Goal: Transaction & Acquisition: Purchase product/service

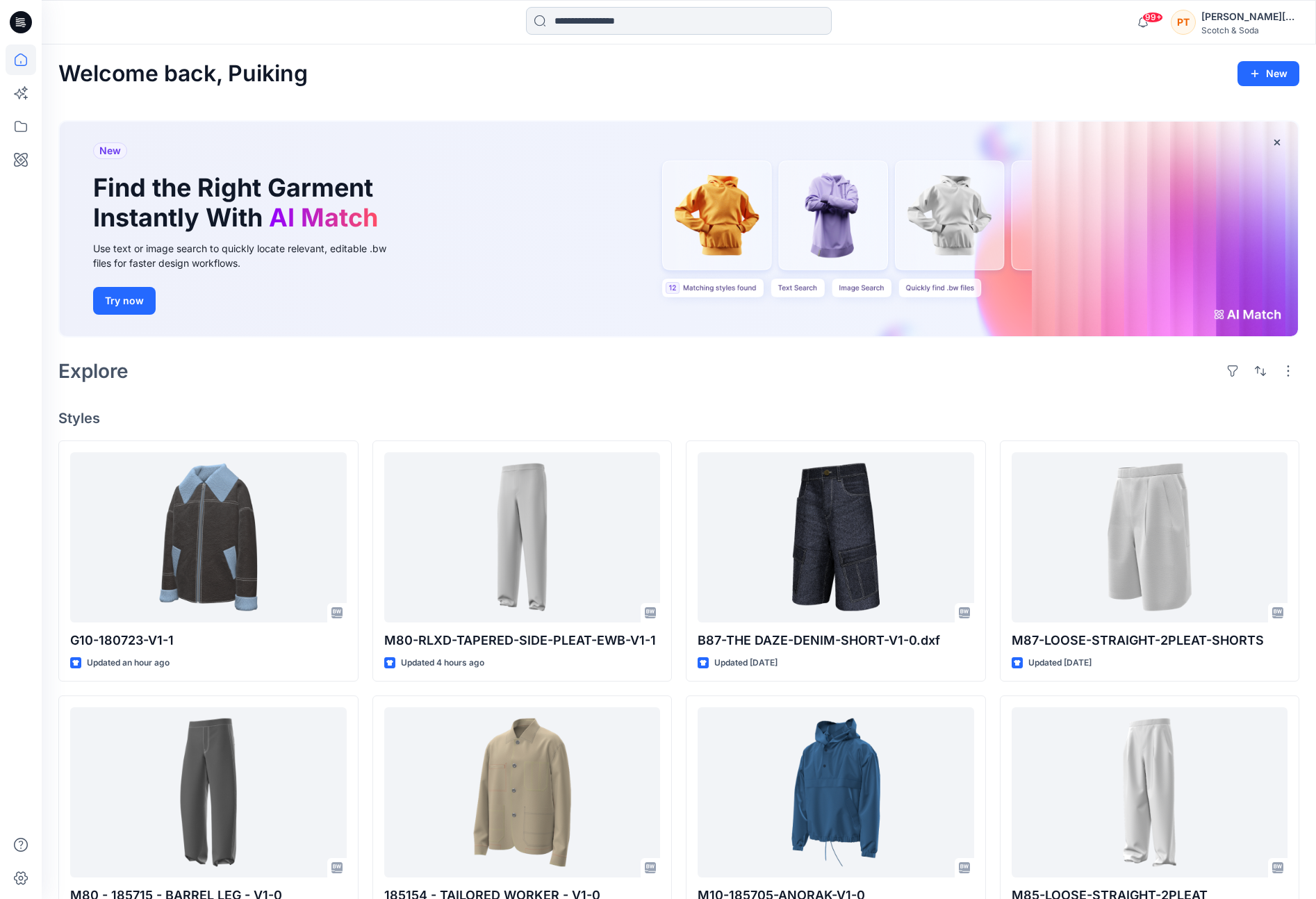
click at [616, 21] on input at bounding box center [679, 20] width 306 height 28
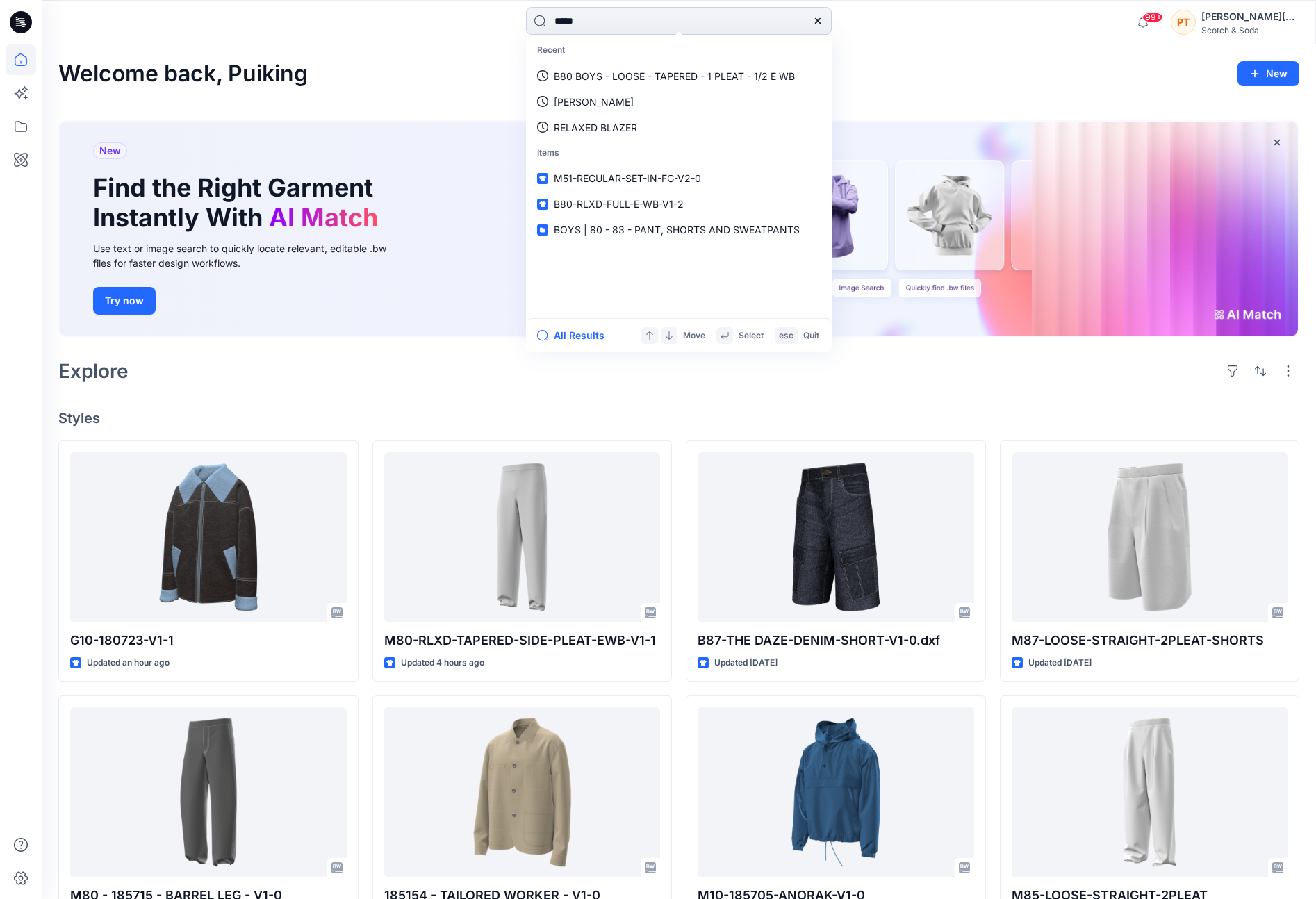
type input "******"
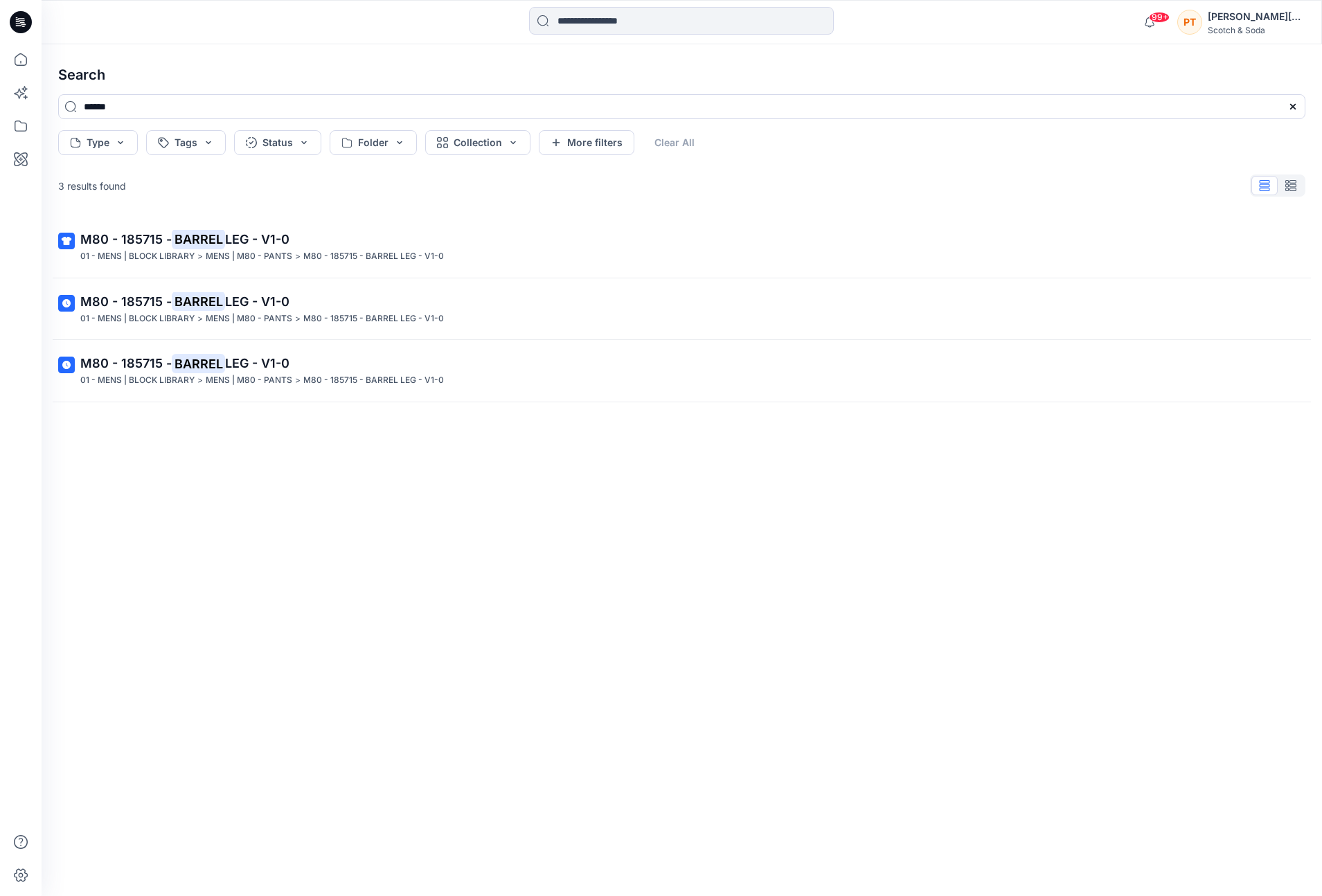
drag, startPoint x: 168, startPoint y: 240, endPoint x: 234, endPoint y: 237, distance: 66.1
click at [169, 239] on span "M80 - 185715 -" at bounding box center [125, 239] width 91 height 14
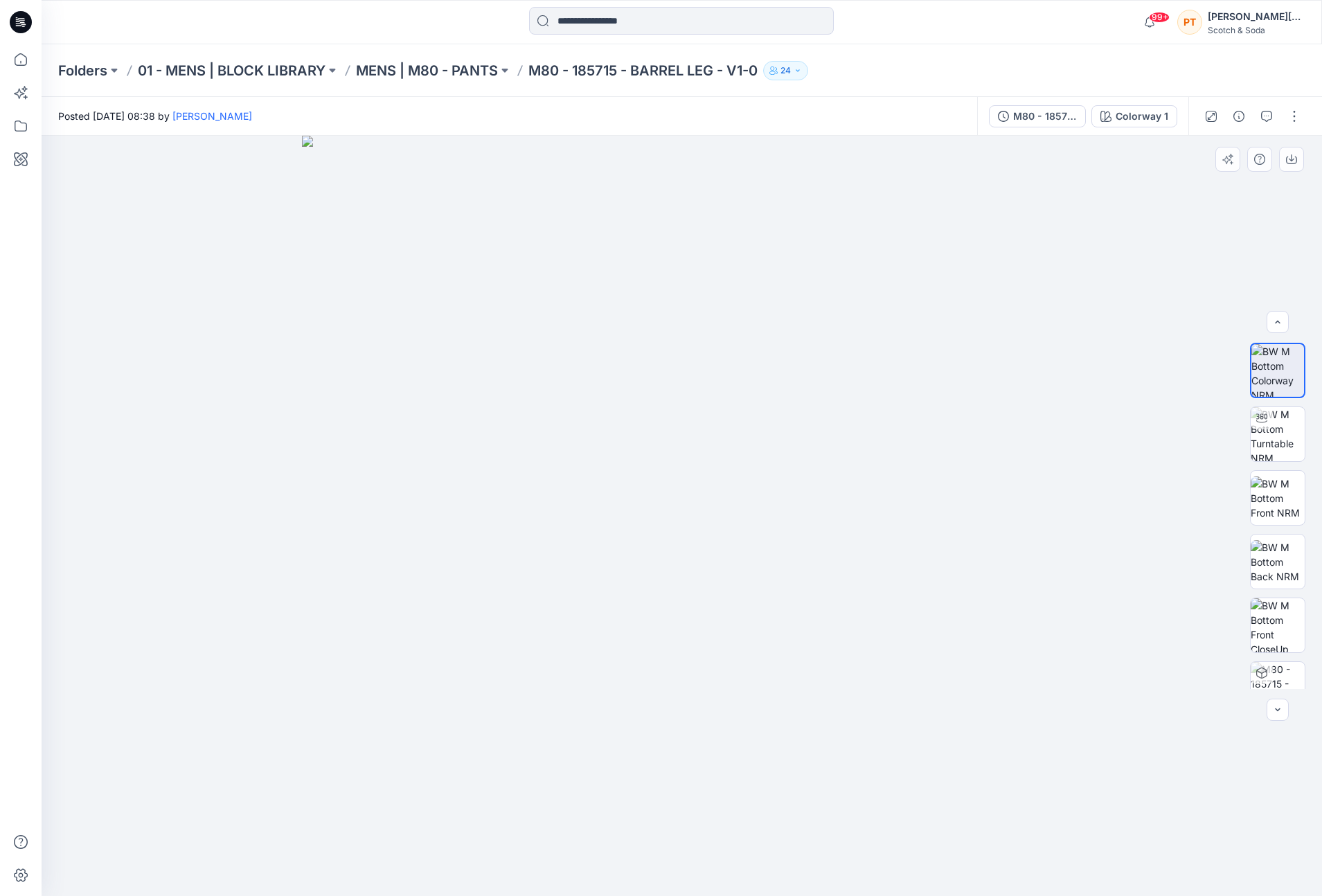
scroll to position [219, 0]
click at [1311, 588] on div at bounding box center [1278, 515] width 89 height 346
drag, startPoint x: 1279, startPoint y: 720, endPoint x: 1281, endPoint y: 712, distance: 8.2
click at [1280, 718] on div at bounding box center [1277, 709] width 22 height 22
click at [1282, 706] on div at bounding box center [1277, 709] width 22 height 22
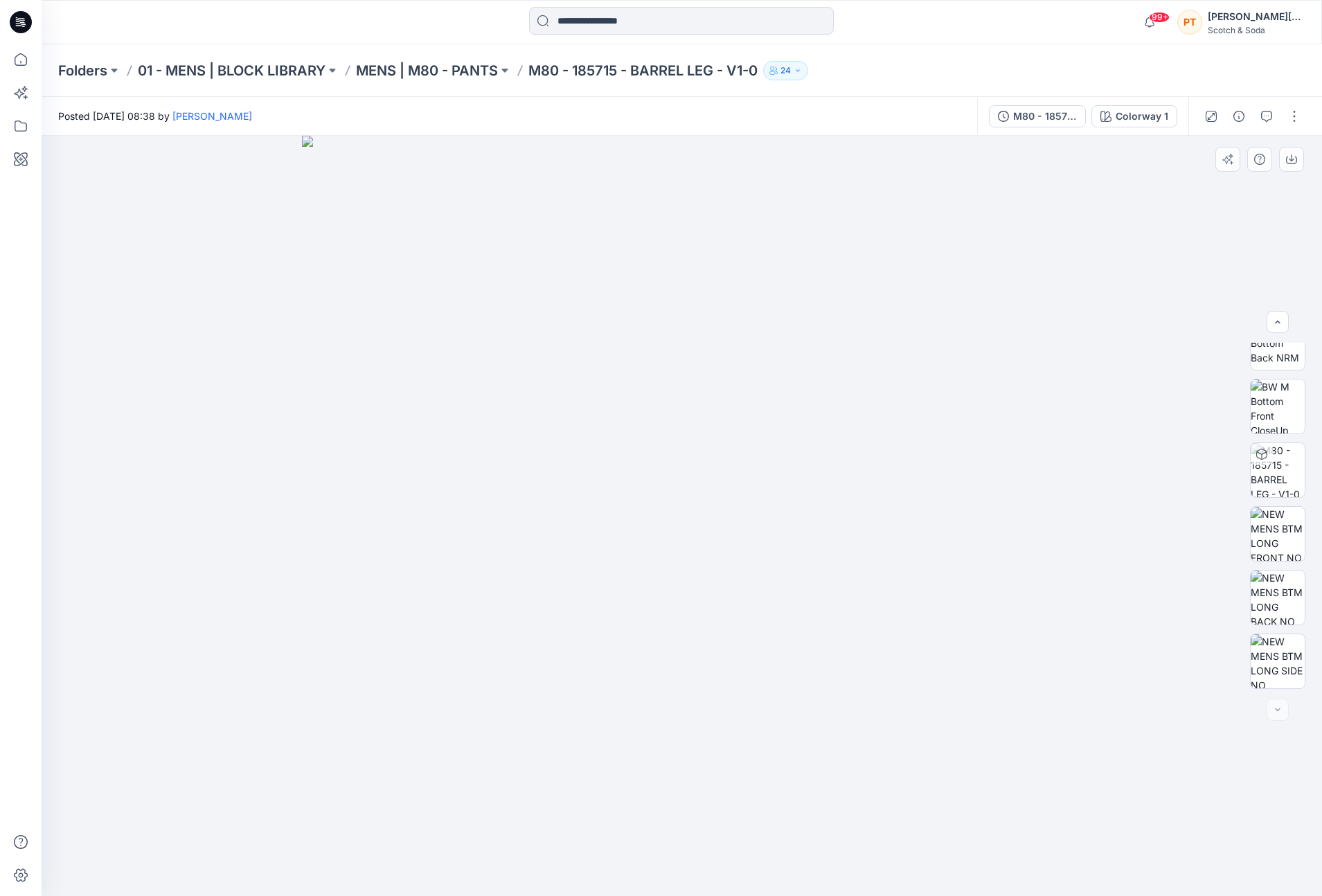
click at [1282, 706] on div at bounding box center [1277, 709] width 22 height 22
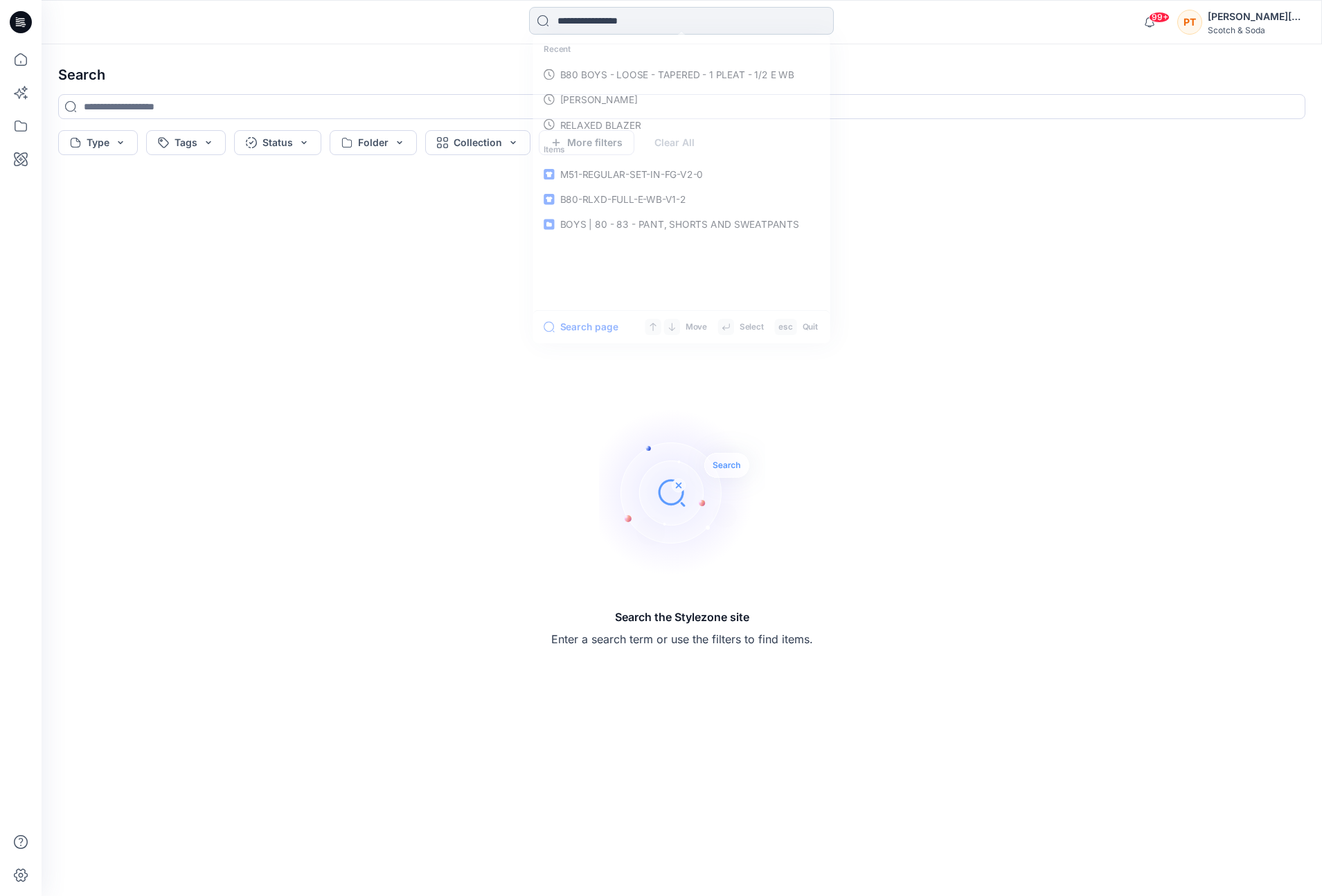
click at [645, 15] on input at bounding box center [681, 20] width 305 height 28
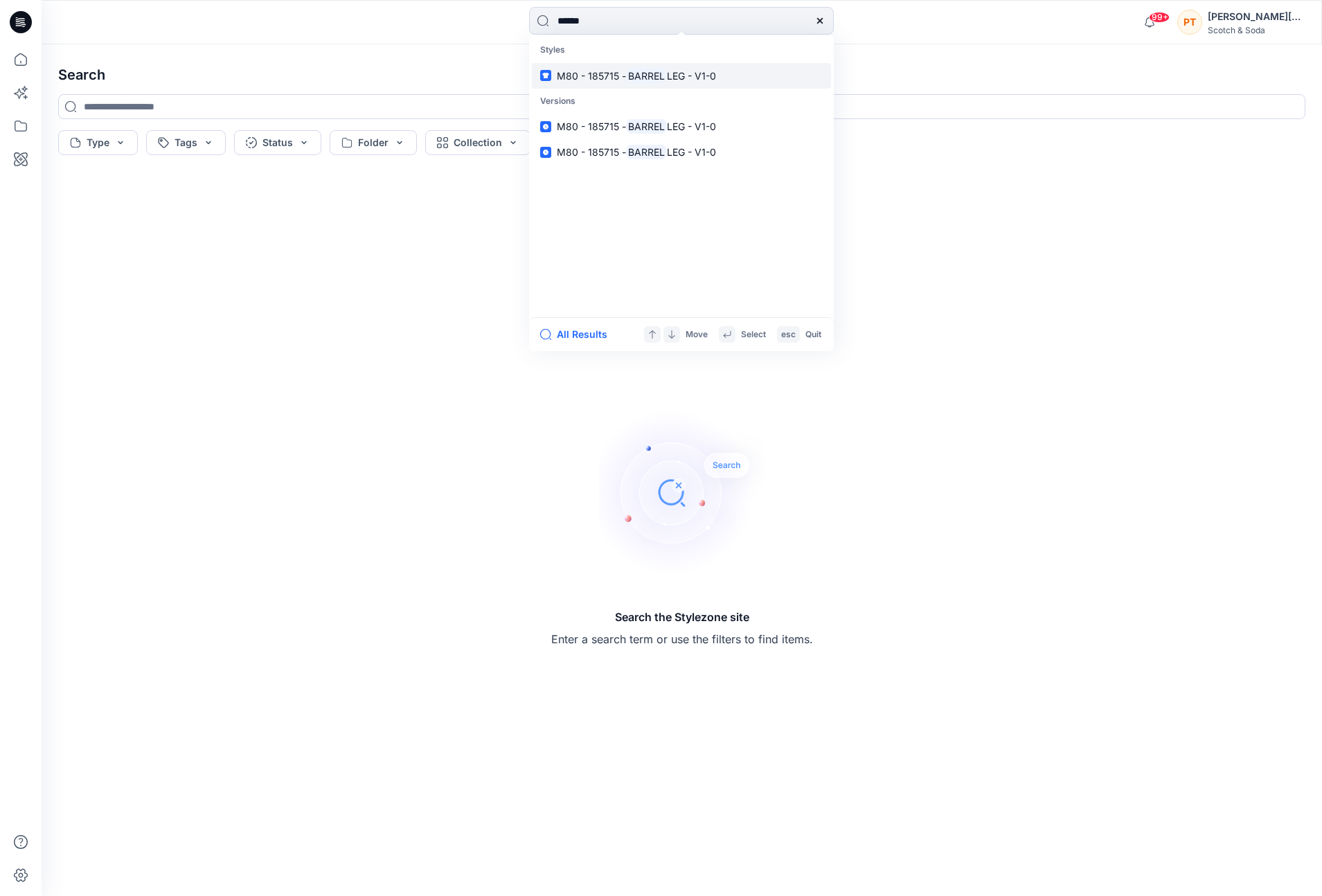
type input "******"
click at [603, 75] on span "M80 - 185715 -" at bounding box center [592, 76] width 69 height 12
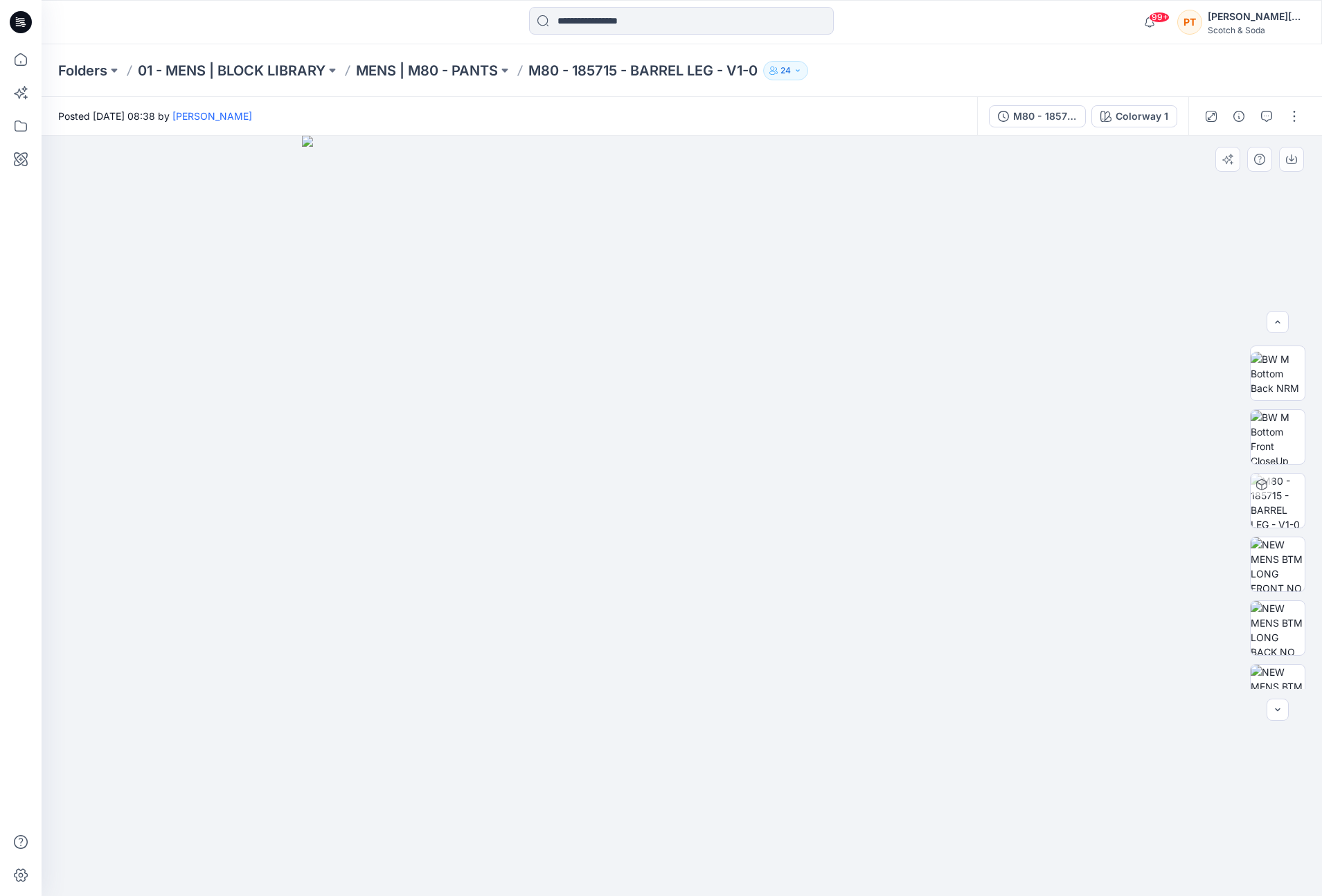
scroll to position [219, 0]
